Goal: Task Accomplishment & Management: Use online tool/utility

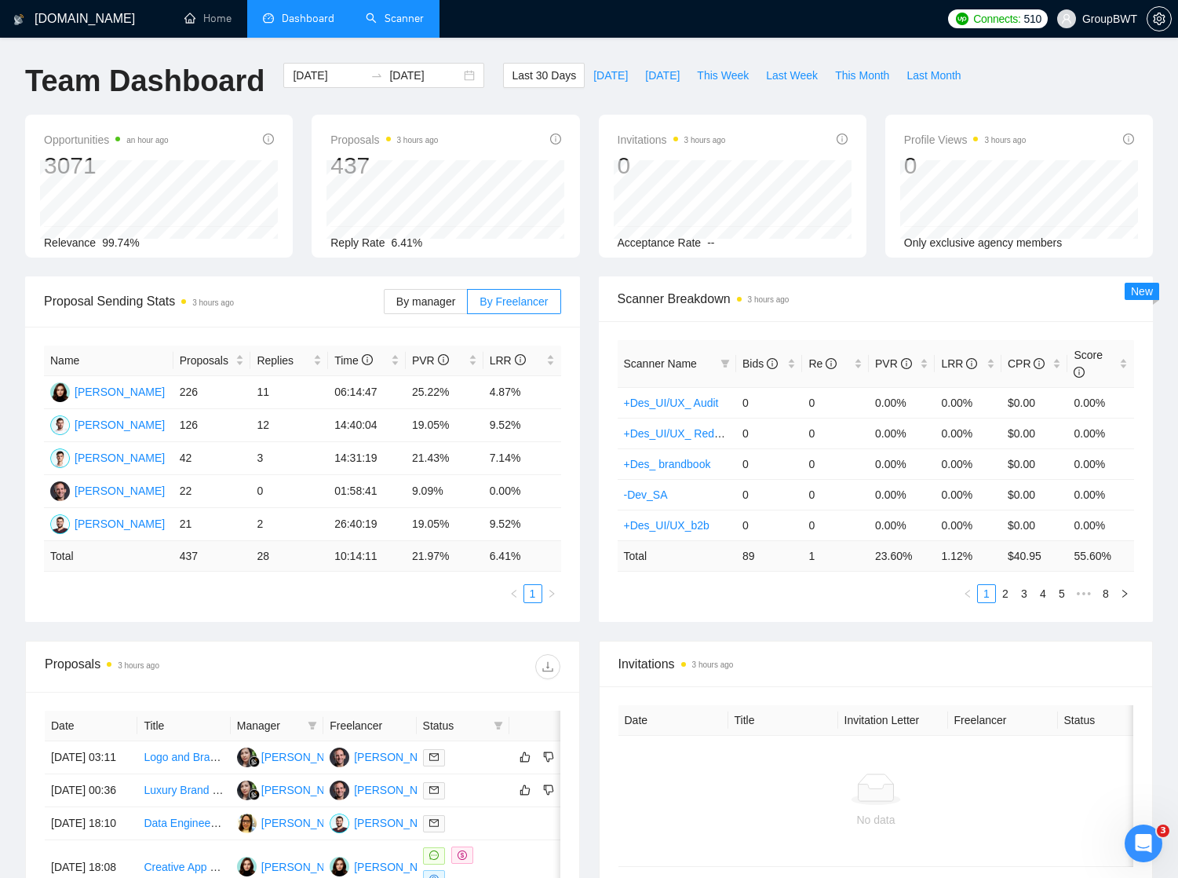
click at [385, 20] on link "Scanner" at bounding box center [395, 18] width 58 height 13
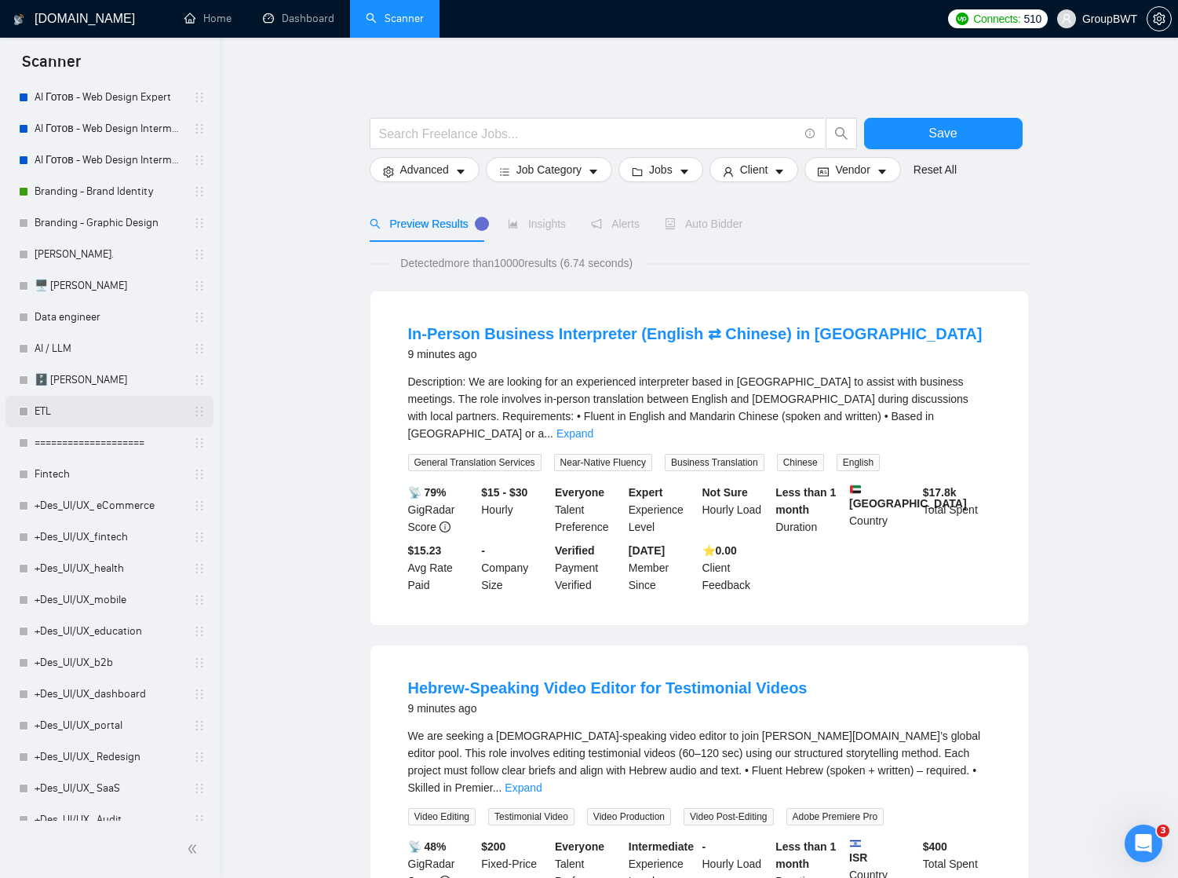
scroll to position [224, 0]
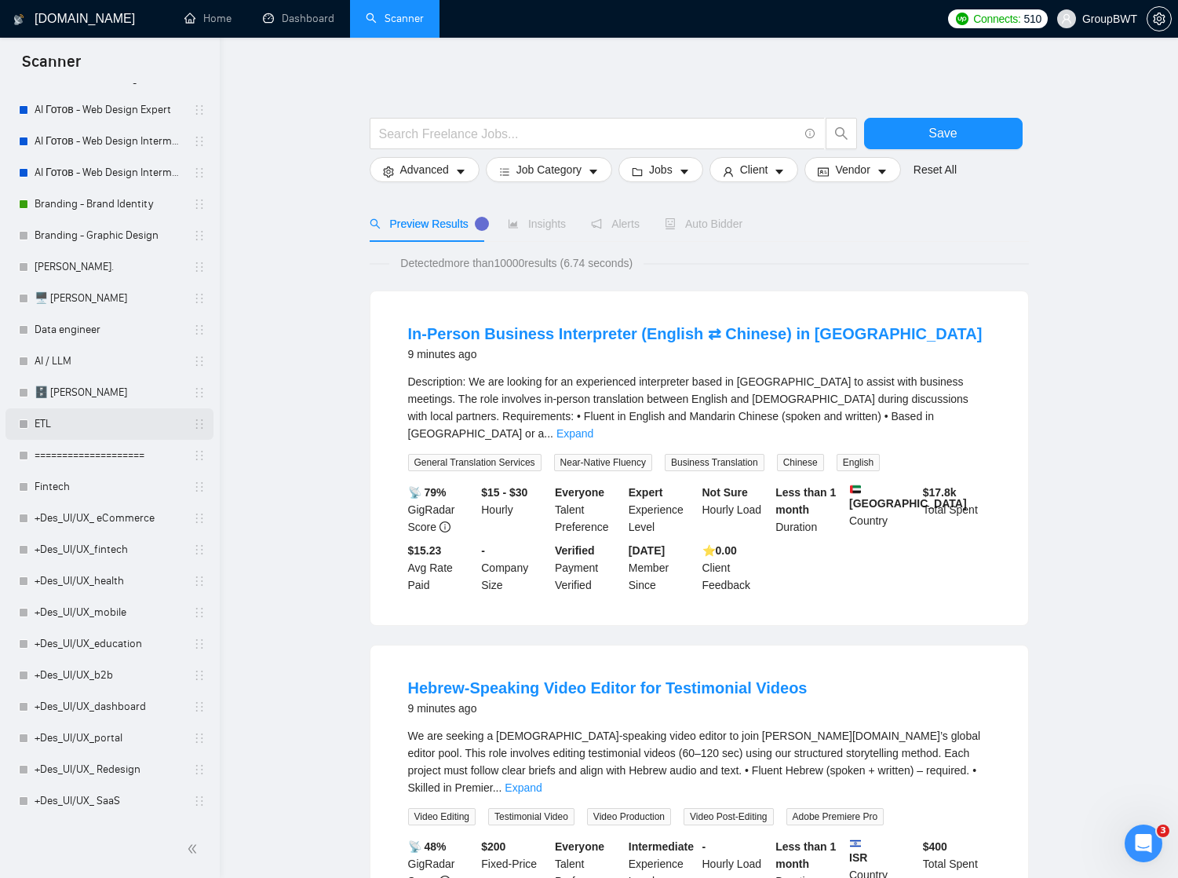
click at [70, 424] on link "ETL" at bounding box center [109, 423] width 149 height 31
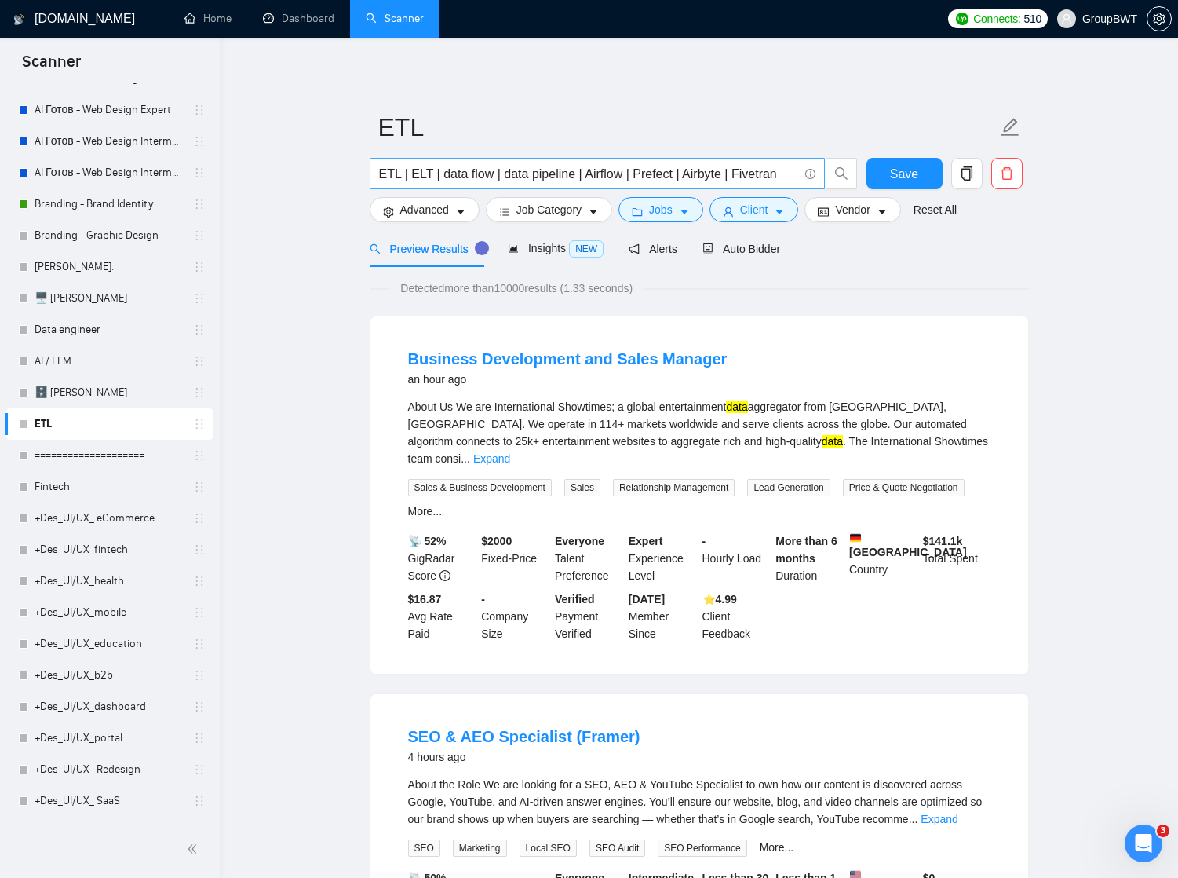
drag, startPoint x: 375, startPoint y: 170, endPoint x: 433, endPoint y: 169, distance: 58.1
click at [433, 169] on span "ETL | ELT | data flow | data pipeline | Airflow | Prefect | Airbyte | Fivetran" at bounding box center [597, 173] width 455 height 31
type input "ETL | ELT | data flow | data pipeline | Airflow | Prefect | Airbyte | Fivetran …"
click at [901, 169] on span "Save" at bounding box center [904, 174] width 28 height 20
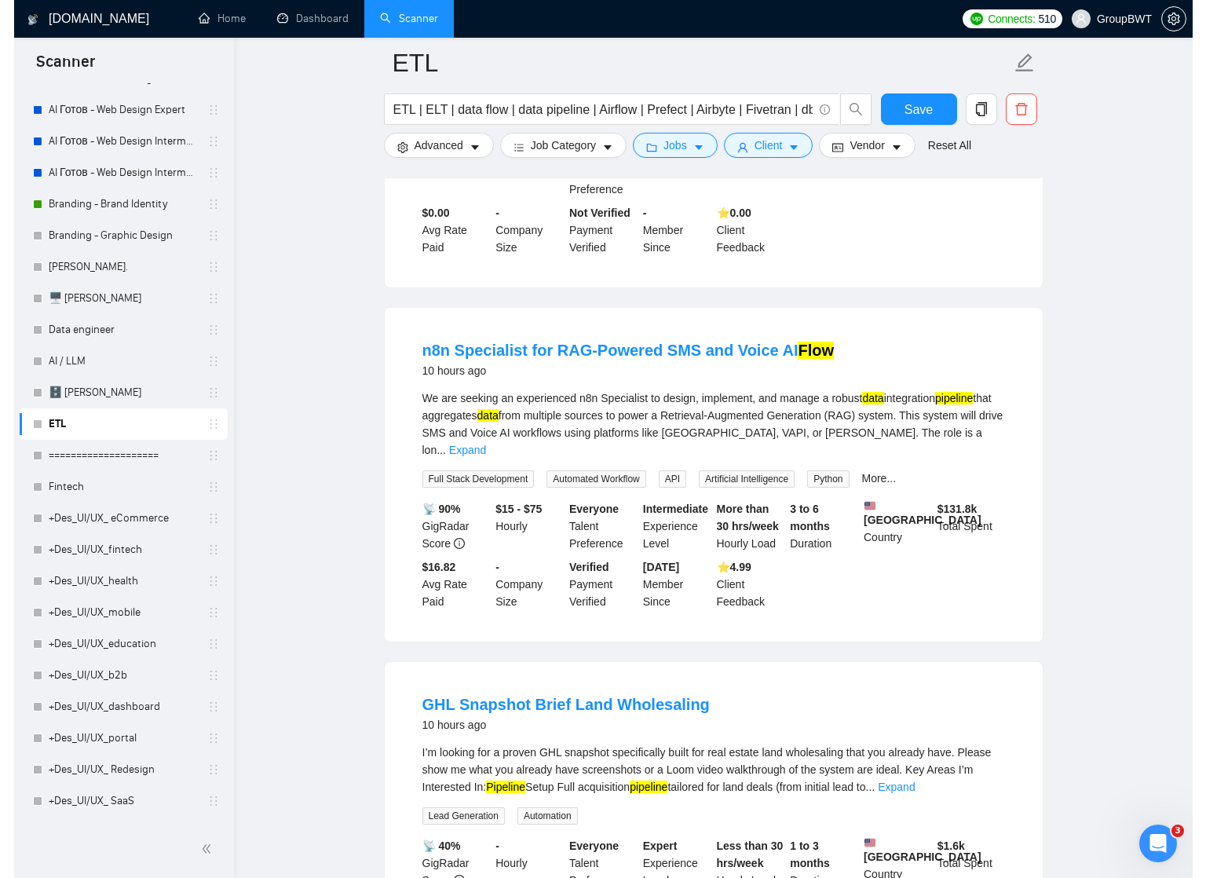
scroll to position [1788, 0]
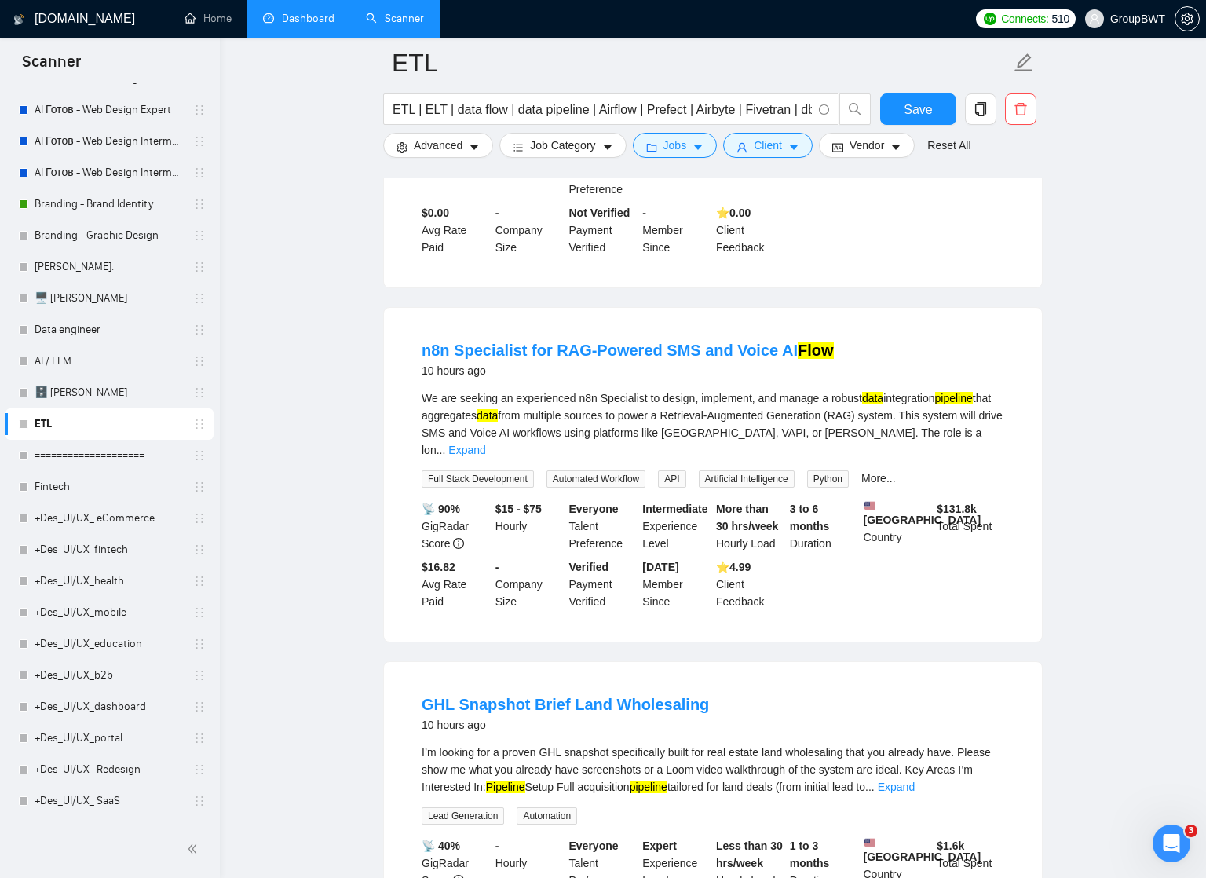
click at [298, 19] on link "Dashboard" at bounding box center [298, 18] width 71 height 13
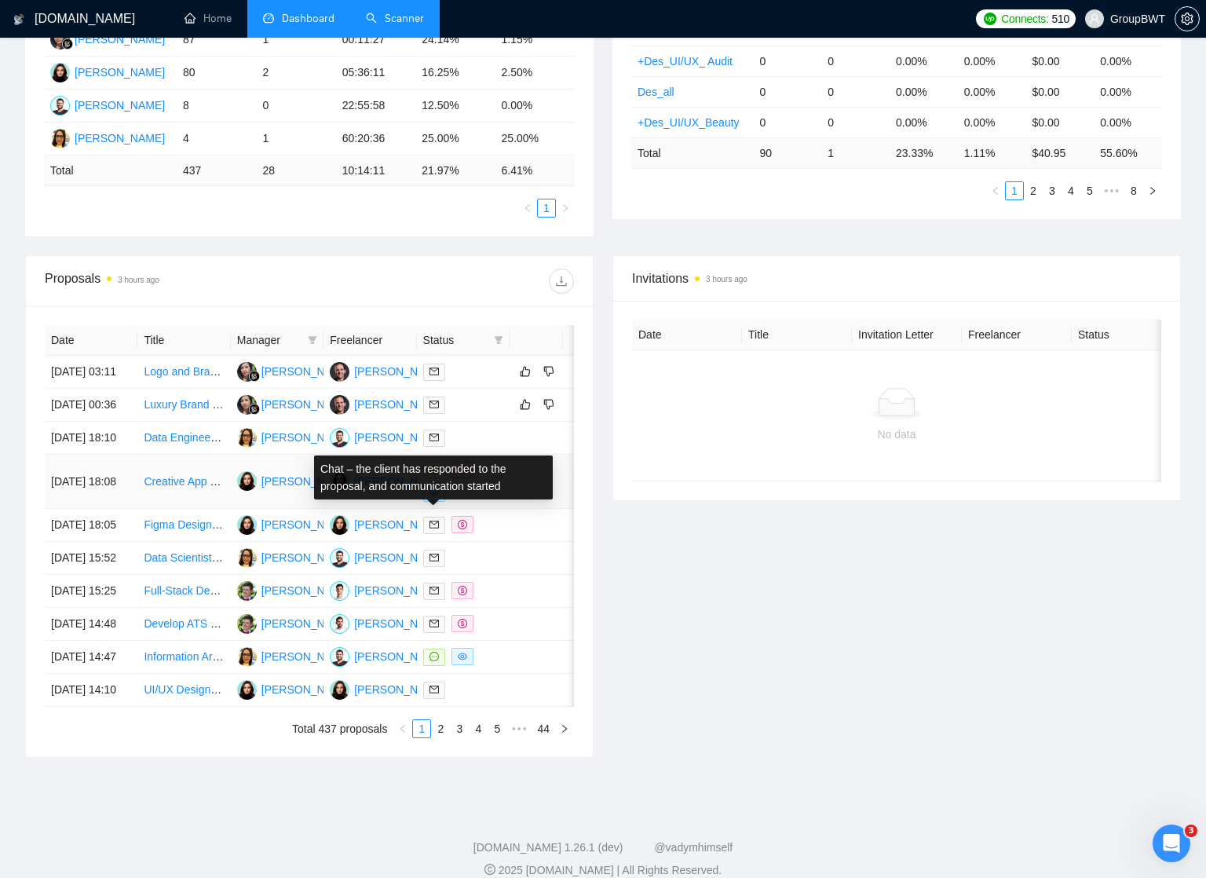
scroll to position [399, 0]
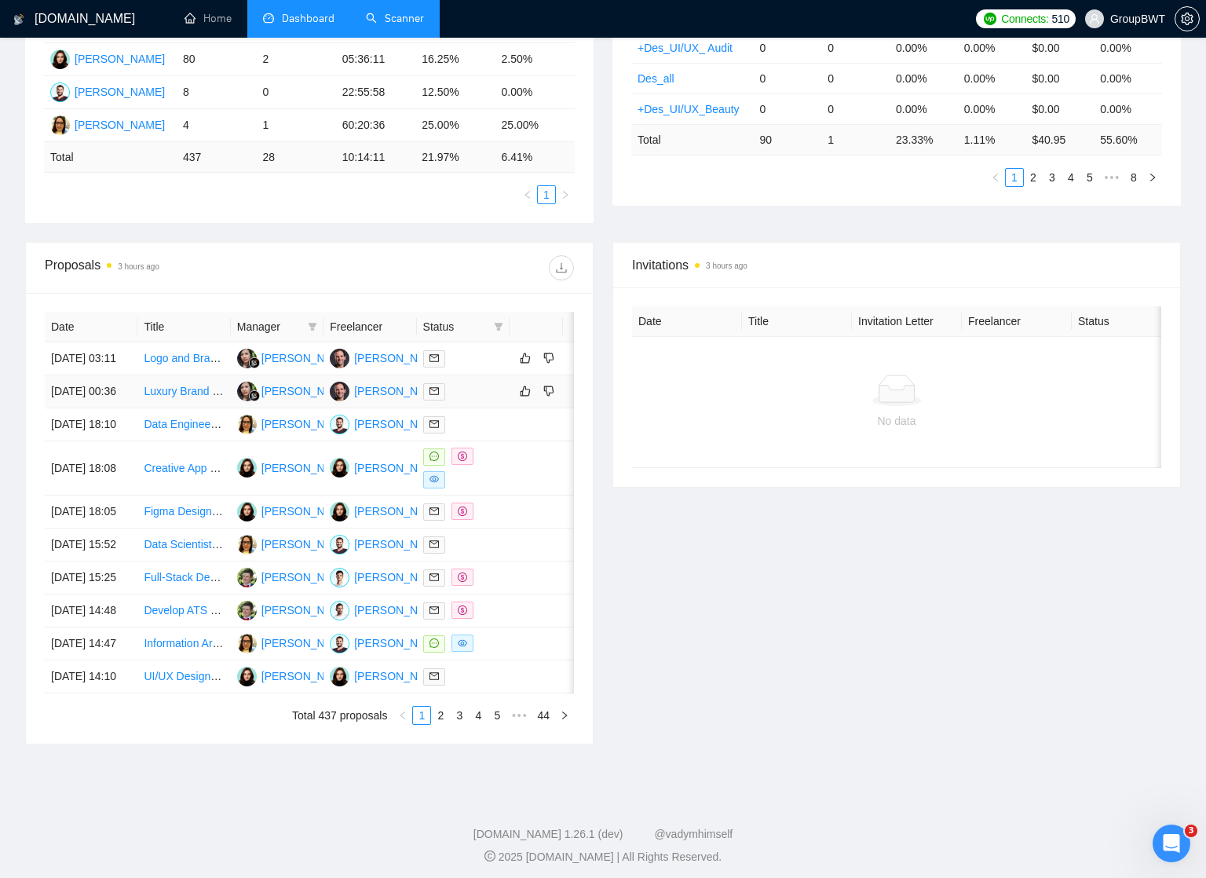
click at [484, 400] on div at bounding box center [463, 391] width 80 height 18
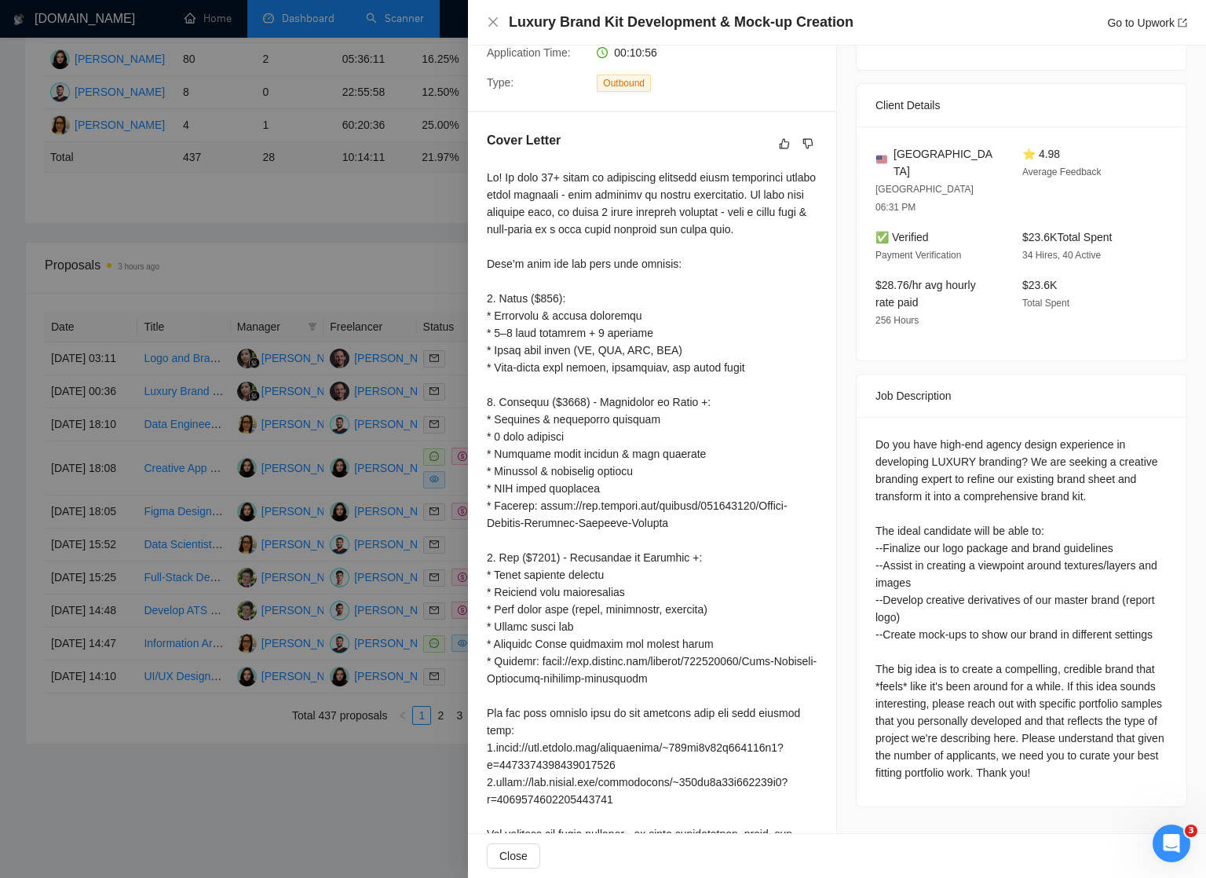
scroll to position [338, 0]
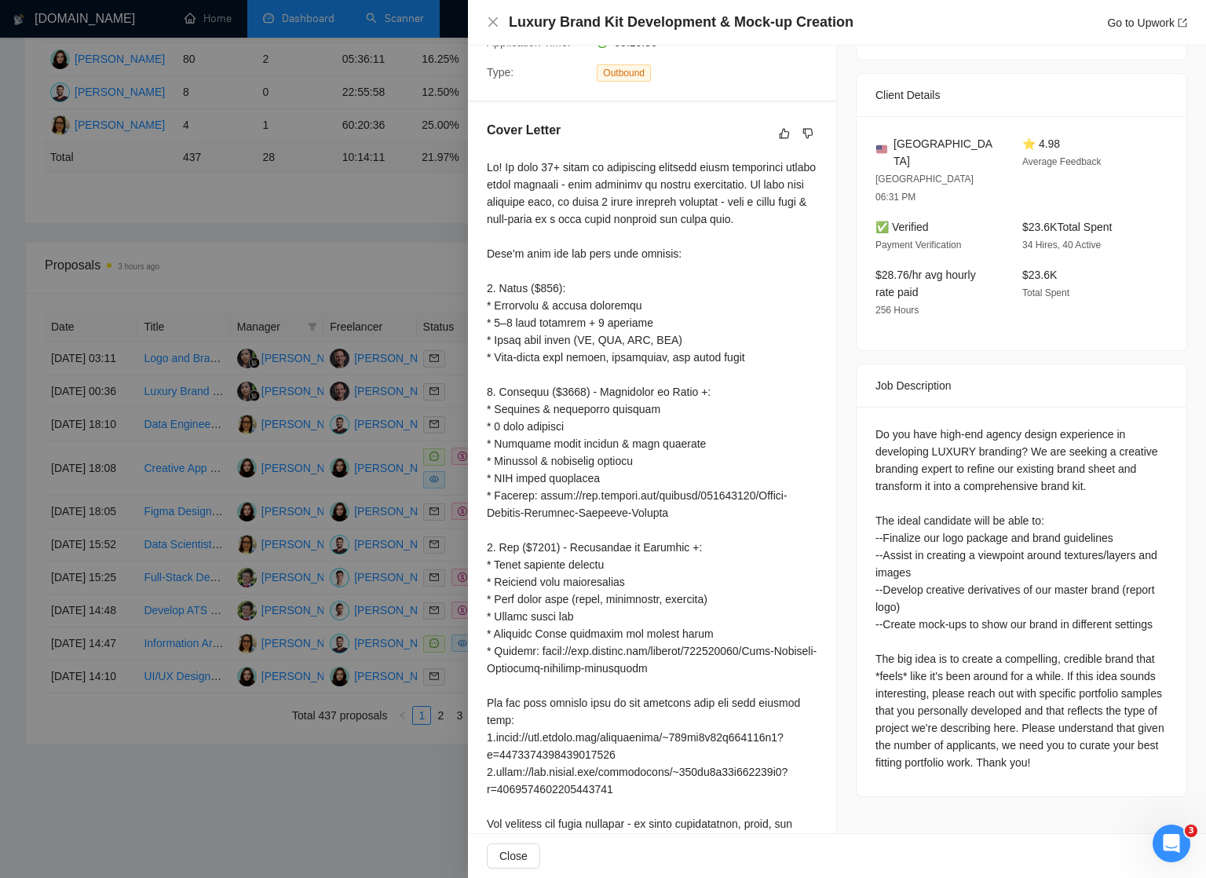
click at [348, 252] on div at bounding box center [603, 439] width 1206 height 878
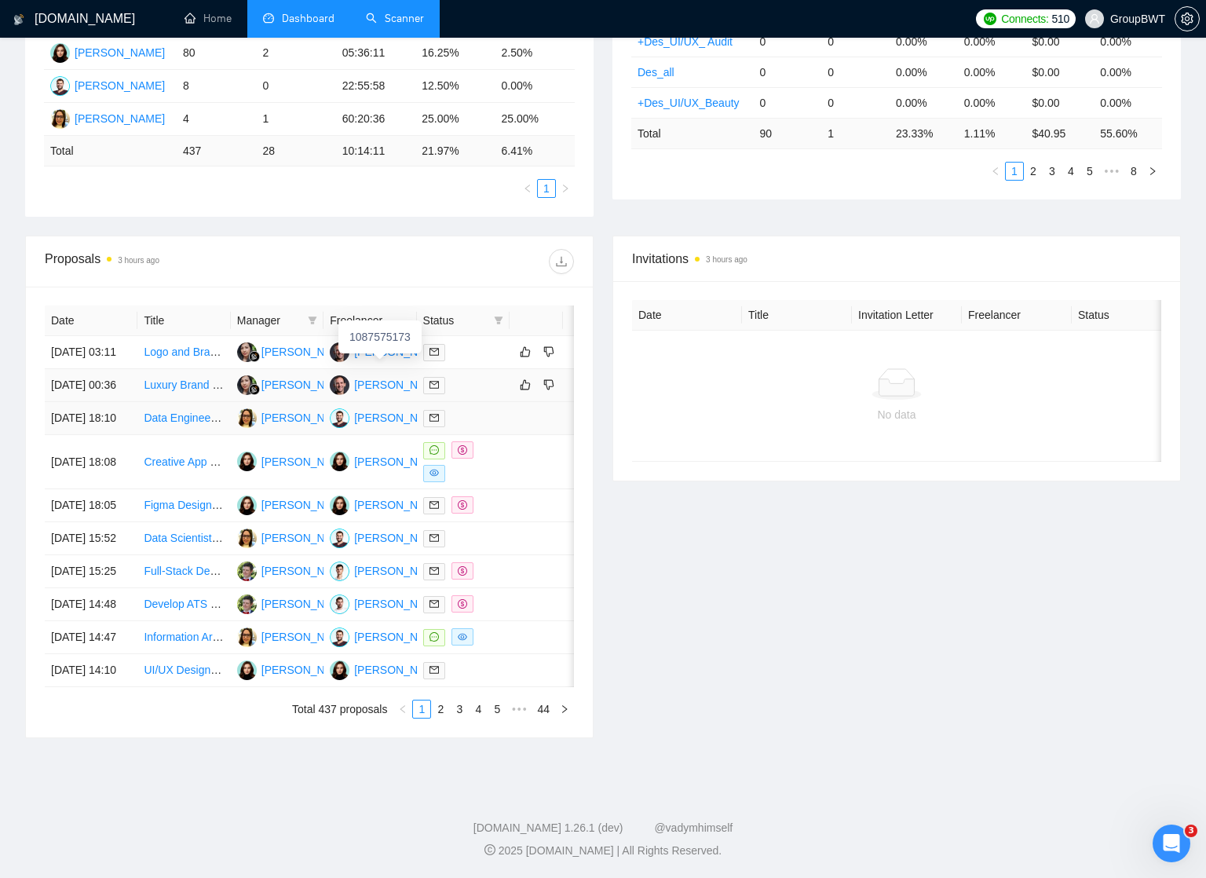
scroll to position [447, 0]
click at [538, 588] on td at bounding box center [536, 571] width 53 height 33
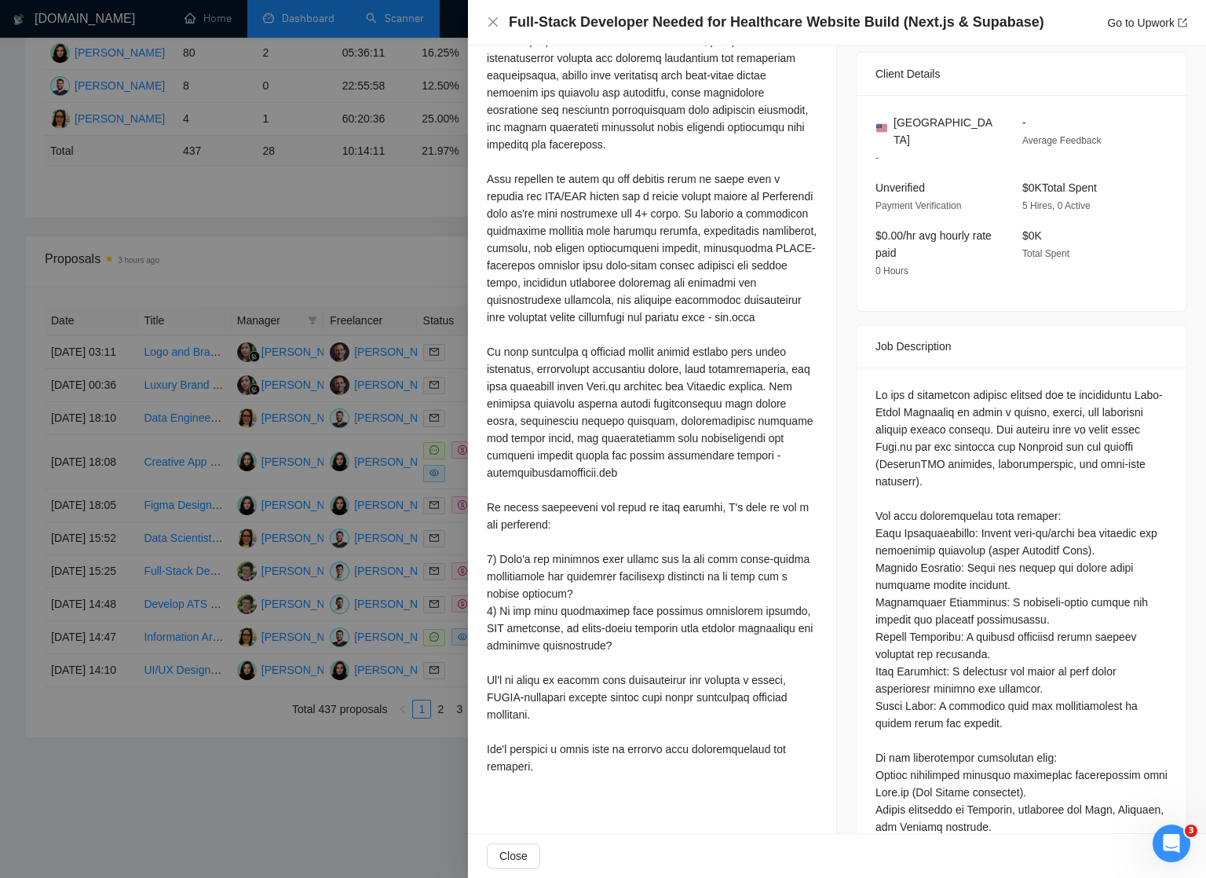
scroll to position [474, 0]
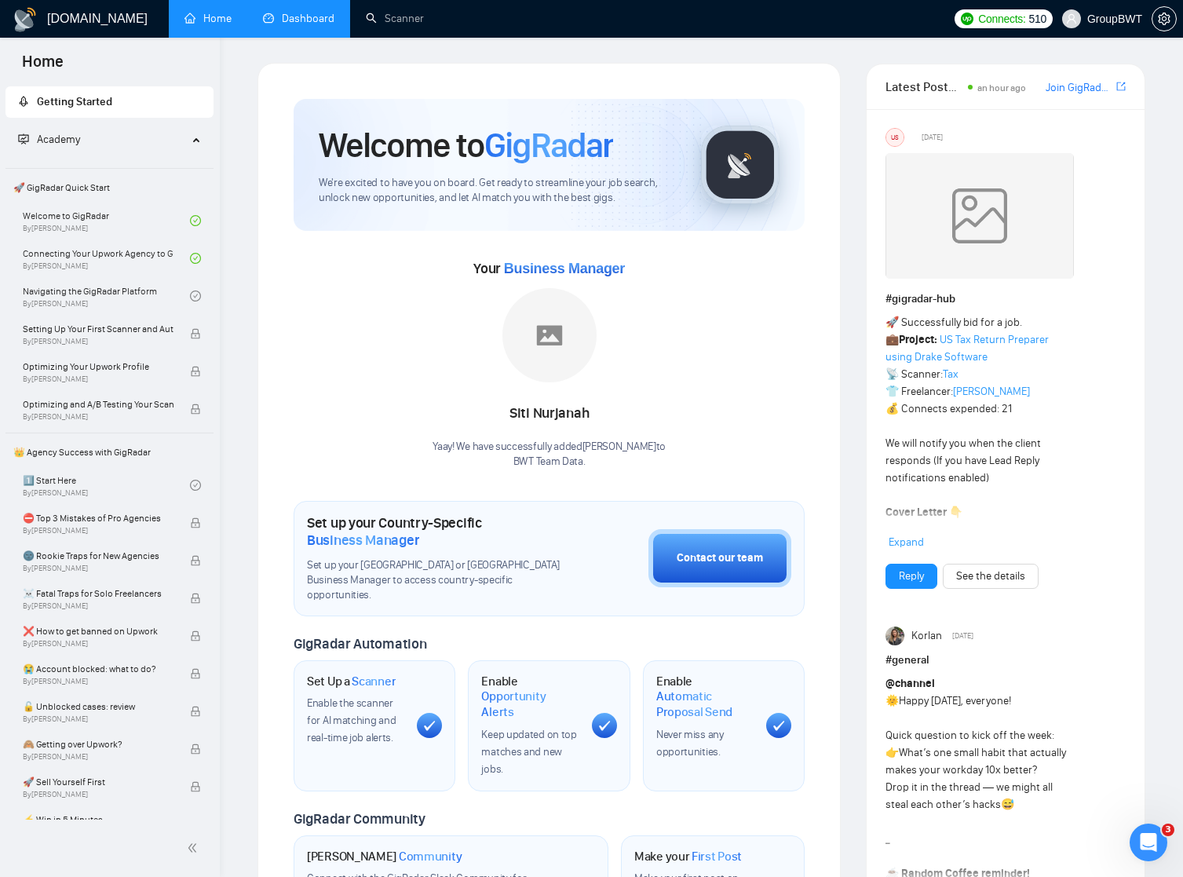
click at [297, 24] on link "Dashboard" at bounding box center [298, 18] width 71 height 13
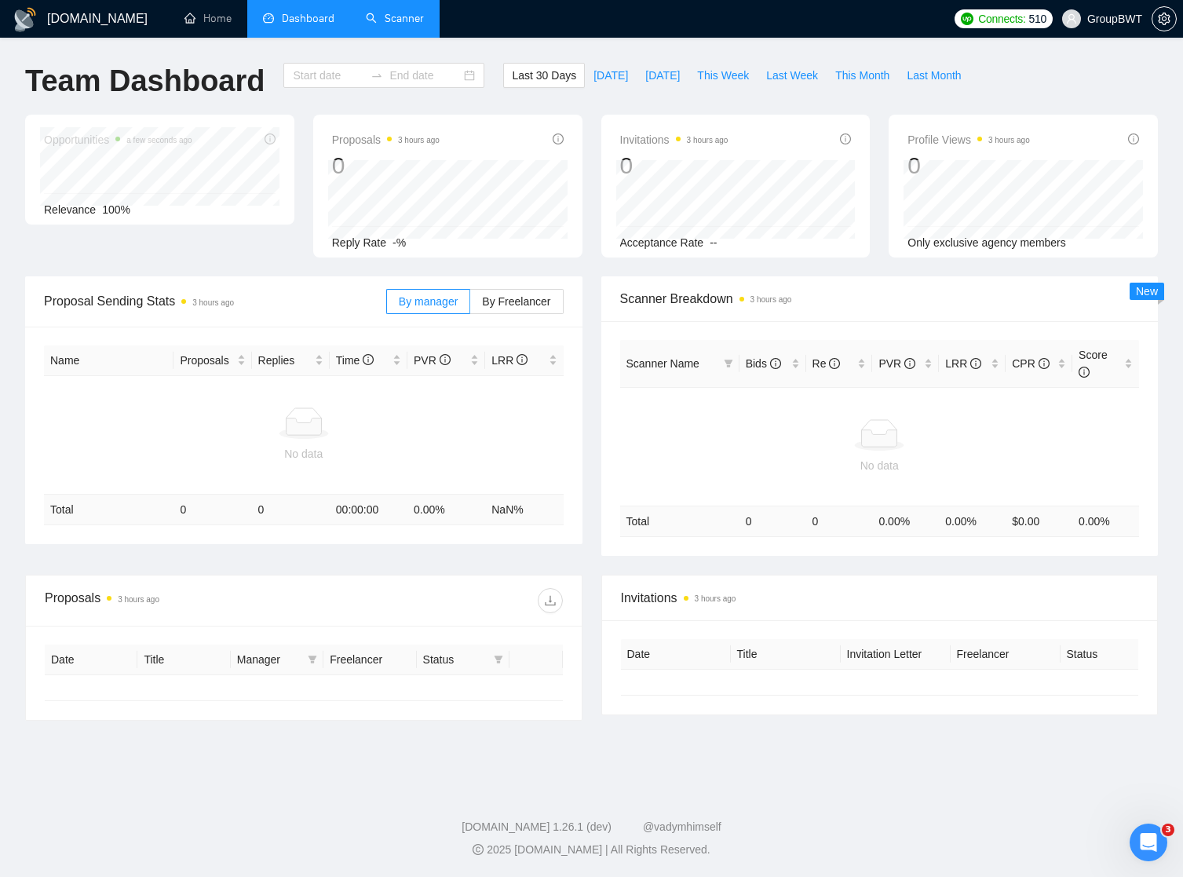
type input "[DATE]"
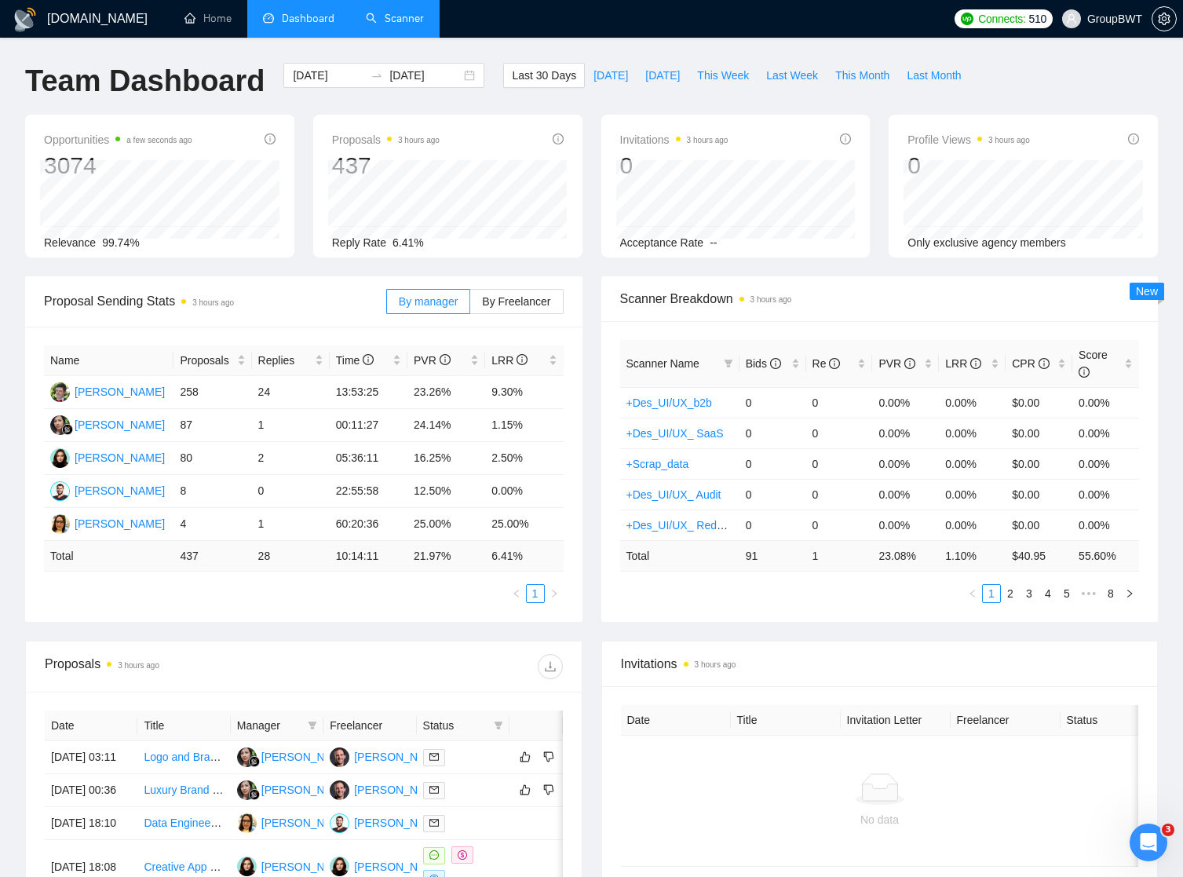
click at [397, 12] on link "Scanner" at bounding box center [395, 18] width 58 height 13
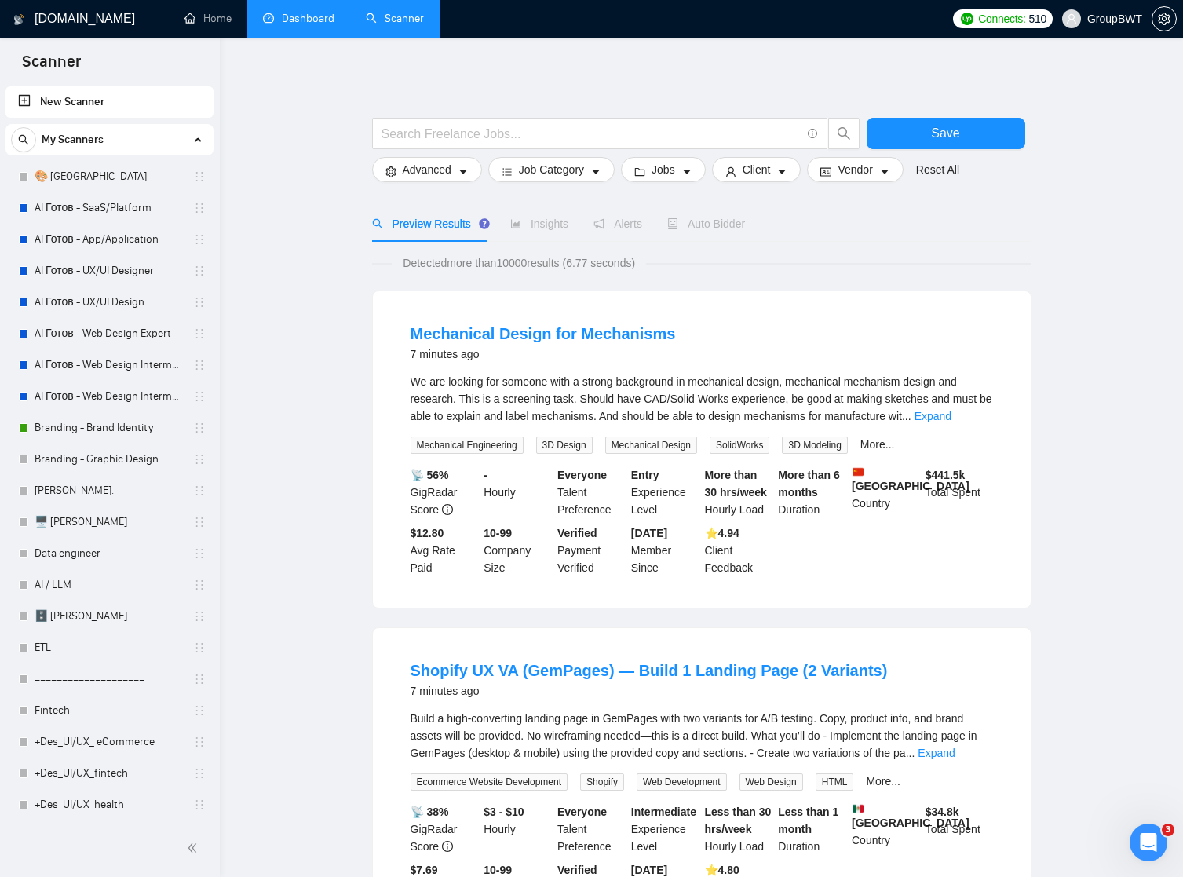
click at [307, 18] on link "Dashboard" at bounding box center [298, 18] width 71 height 13
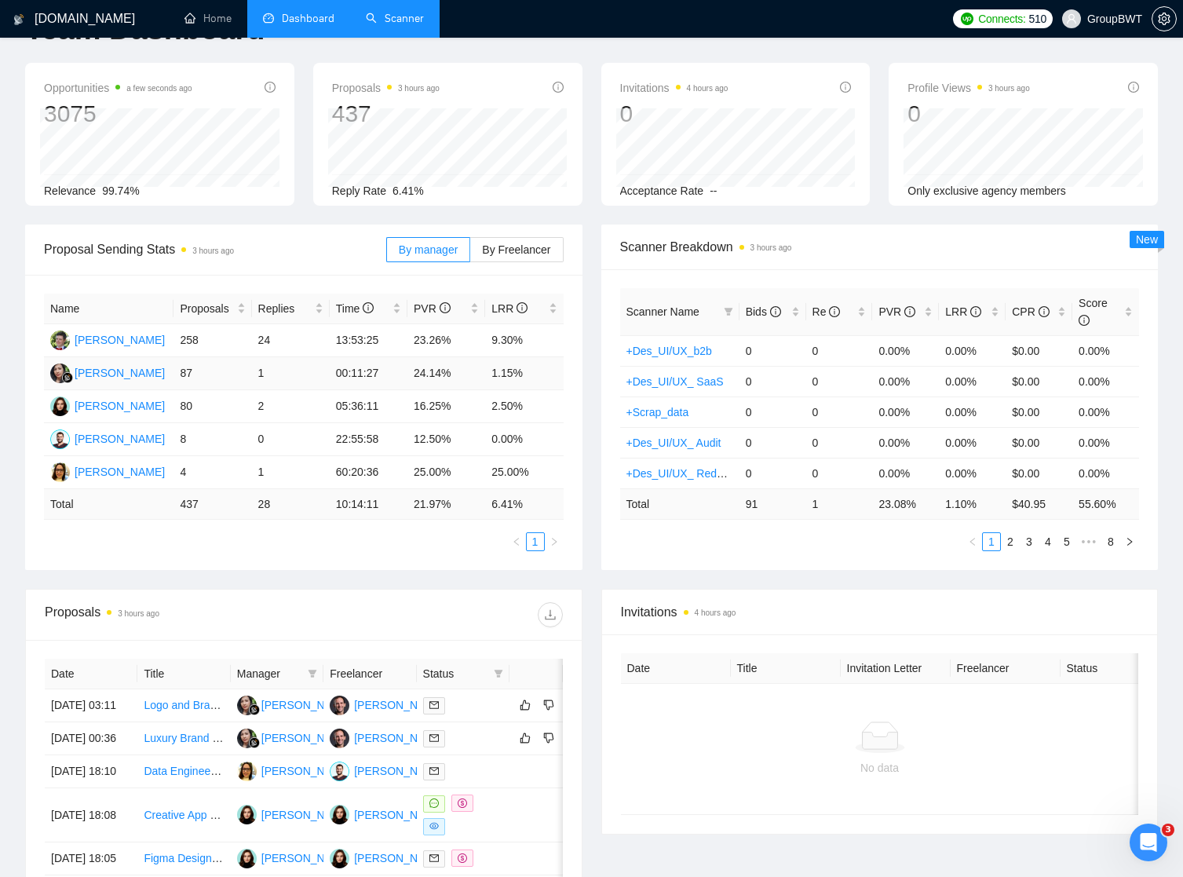
scroll to position [53, 0]
